Goal: Navigation & Orientation: Find specific page/section

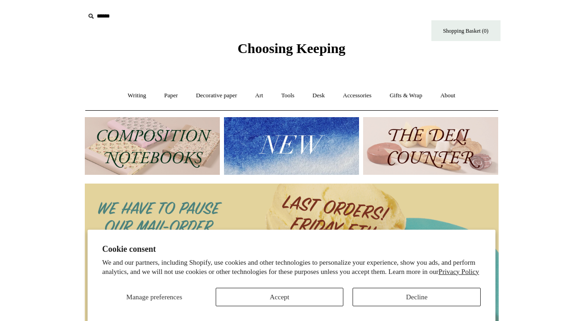
click at [290, 295] on button "Accept" at bounding box center [280, 296] width 128 height 18
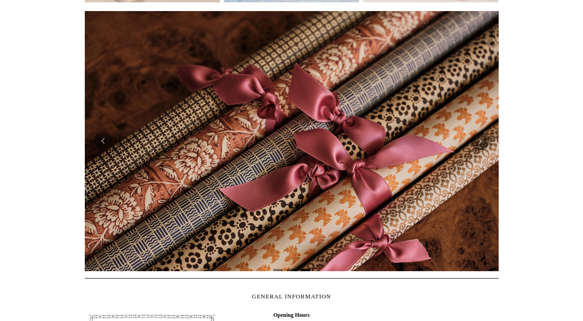
scroll to position [176, 0]
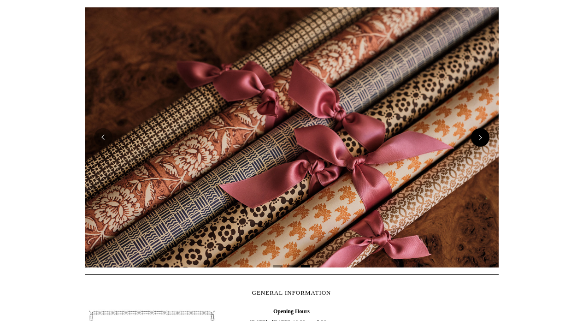
click at [475, 137] on button "Next" at bounding box center [480, 137] width 18 height 18
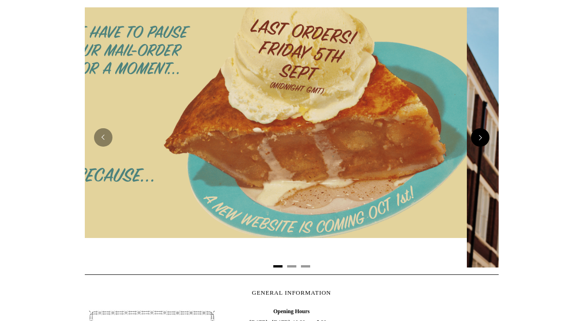
scroll to position [0, 0]
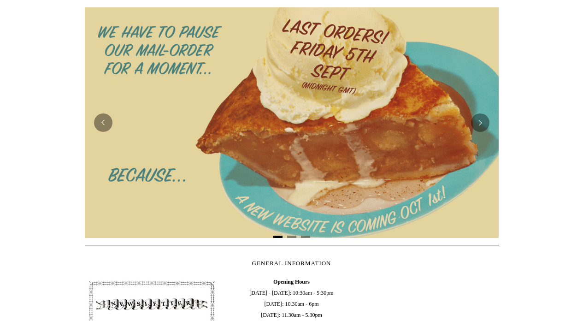
click at [285, 110] on img at bounding box center [292, 122] width 414 height 230
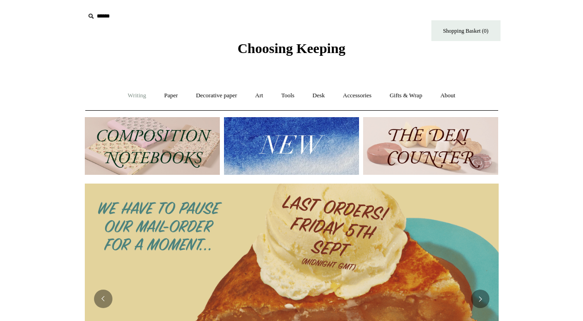
click at [131, 94] on link "Writing +" at bounding box center [136, 95] width 35 height 24
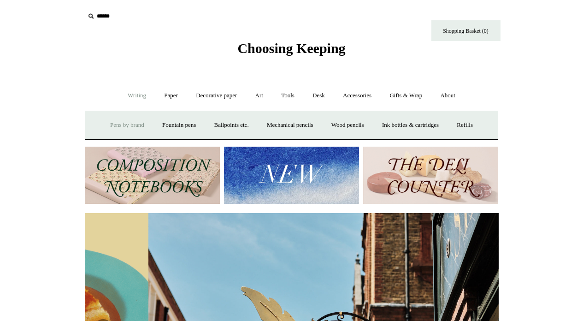
scroll to position [0, 414]
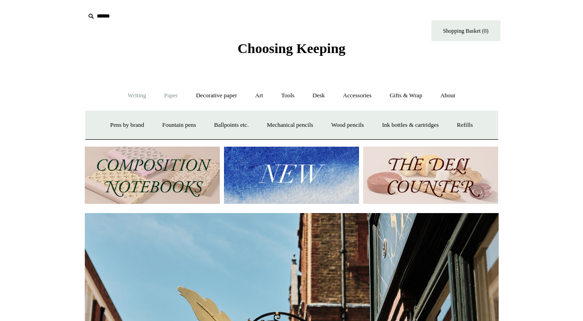
click at [166, 95] on link "Paper +" at bounding box center [171, 95] width 30 height 24
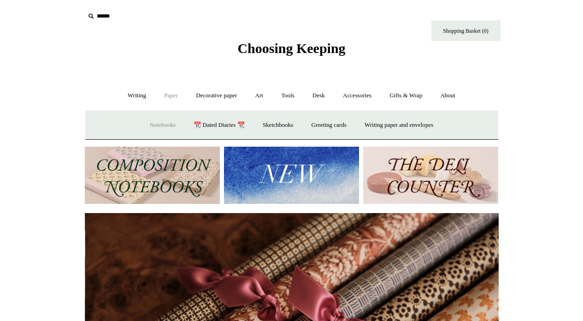
scroll to position [0, 827]
click at [288, 94] on link "Tools +" at bounding box center [288, 95] width 30 height 24
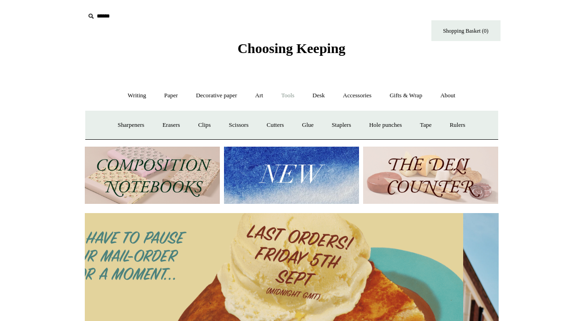
scroll to position [0, 0]
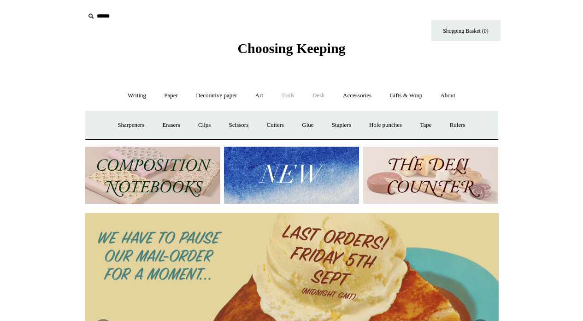
click at [321, 94] on link "Desk +" at bounding box center [318, 95] width 29 height 24
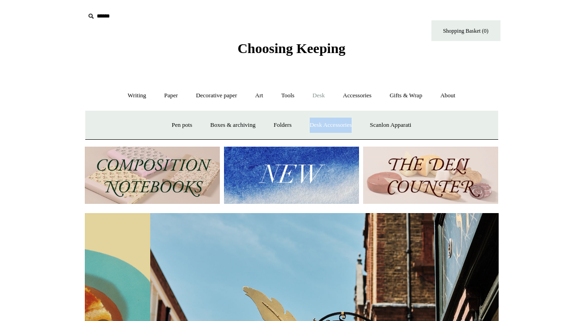
scroll to position [0, 414]
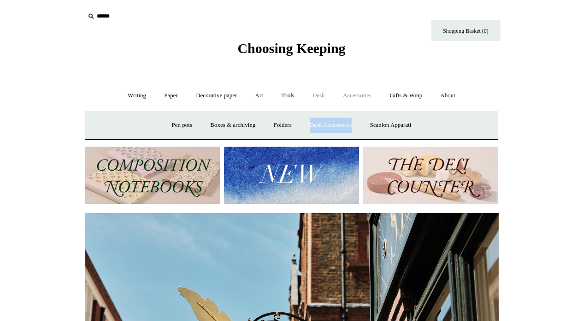
click at [358, 95] on link "Accessories +" at bounding box center [356, 95] width 45 height 24
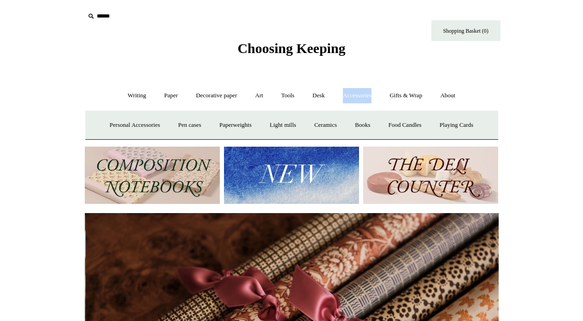
scroll to position [0, 827]
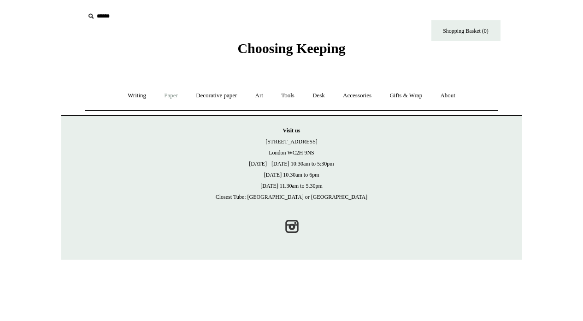
click at [165, 95] on link "Paper +" at bounding box center [171, 95] width 30 height 24
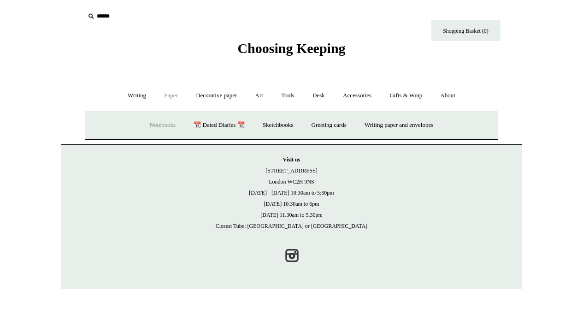
click at [158, 125] on link "Notebooks +" at bounding box center [162, 125] width 42 height 24
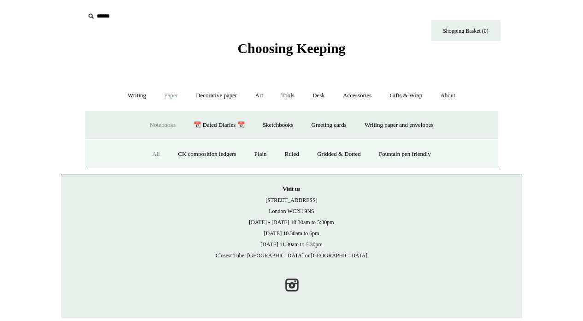
click at [147, 152] on link "All" at bounding box center [156, 154] width 24 height 24
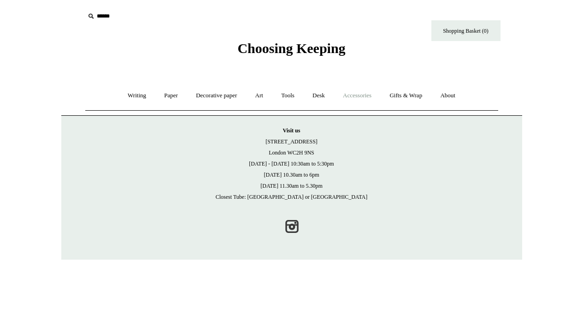
click at [356, 98] on link "Accessories +" at bounding box center [356, 95] width 45 height 24
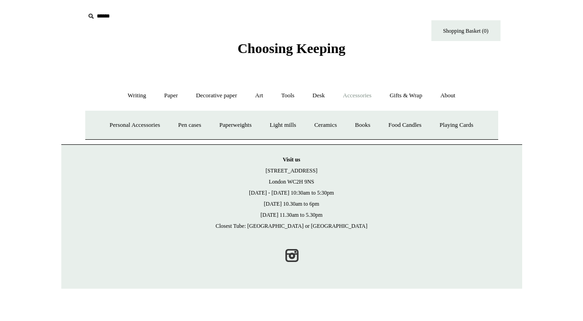
click at [356, 97] on link "Accessories -" at bounding box center [356, 95] width 45 height 24
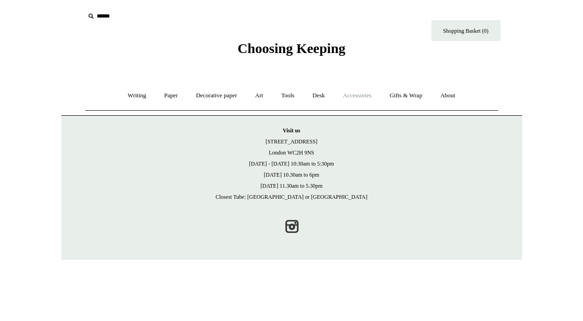
click at [356, 97] on link "Accessories +" at bounding box center [356, 95] width 45 height 24
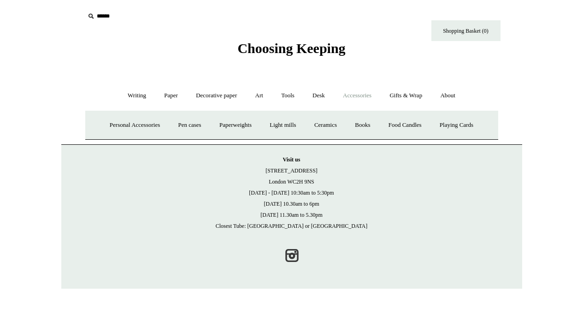
click at [356, 97] on link "Accessories -" at bounding box center [356, 95] width 45 height 24
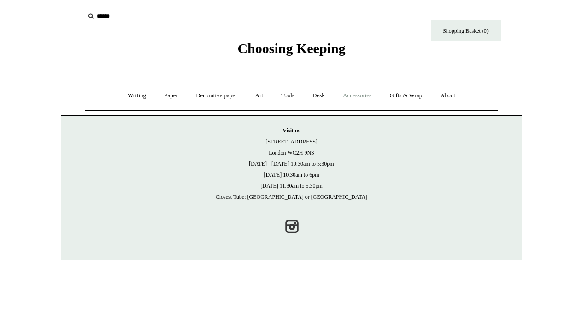
click at [356, 97] on link "Accessories +" at bounding box center [356, 95] width 45 height 24
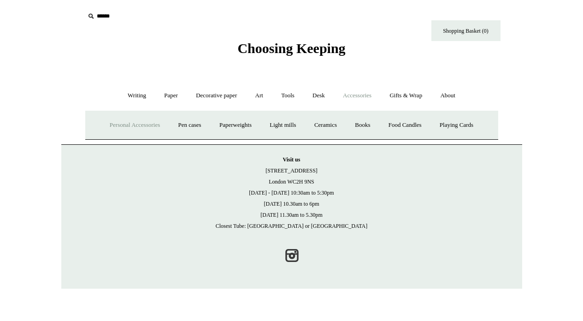
click at [137, 124] on link "Personal Accessories +" at bounding box center [134, 125] width 67 height 24
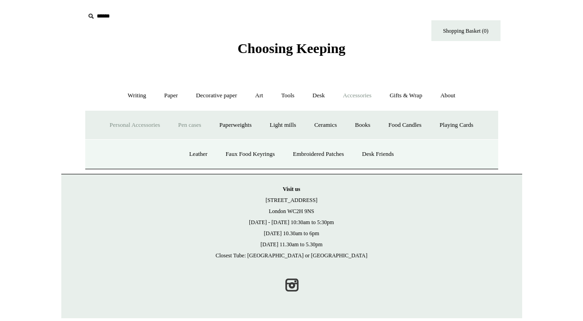
click at [186, 121] on link "Pen cases" at bounding box center [189, 125] width 40 height 24
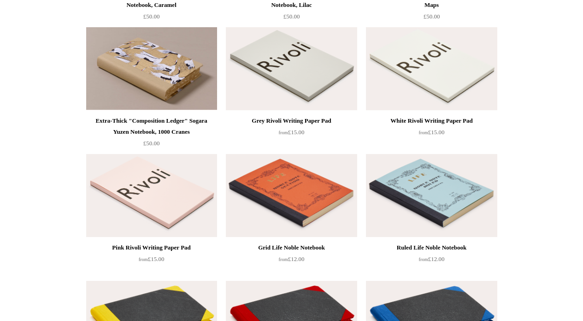
scroll to position [1106, 0]
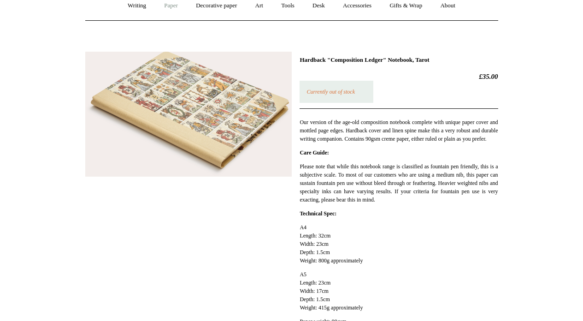
scroll to position [95, 0]
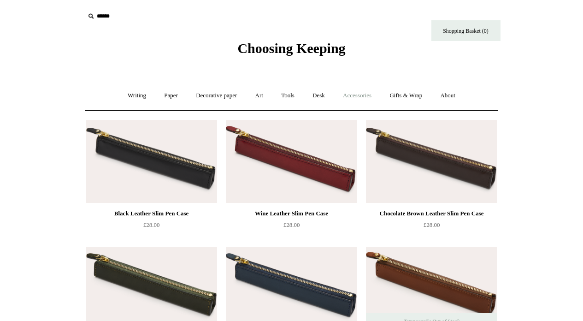
click at [357, 96] on link "Accessories +" at bounding box center [356, 95] width 45 height 24
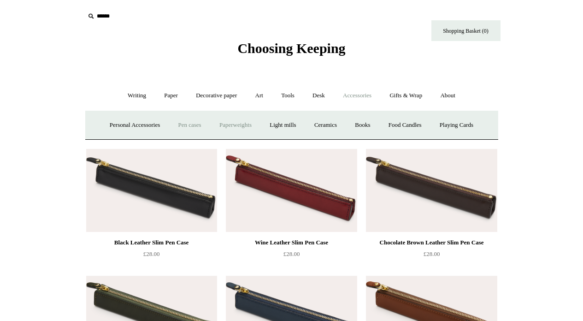
click at [229, 123] on link "Paperweights +" at bounding box center [235, 125] width 49 height 24
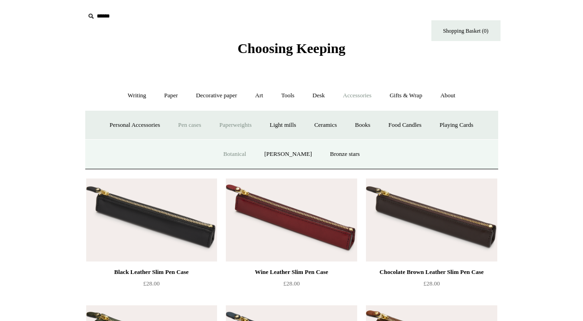
click at [240, 153] on link "Botanical" at bounding box center [235, 154] width 40 height 24
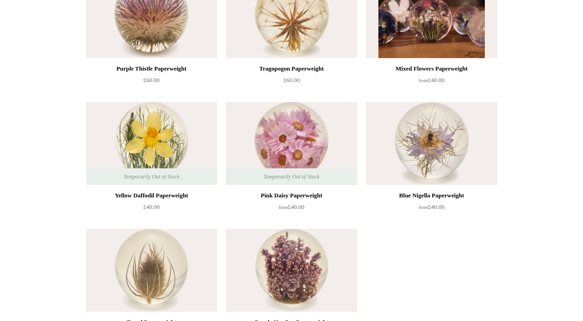
scroll to position [272, 0]
